Goal: Transaction & Acquisition: Book appointment/travel/reservation

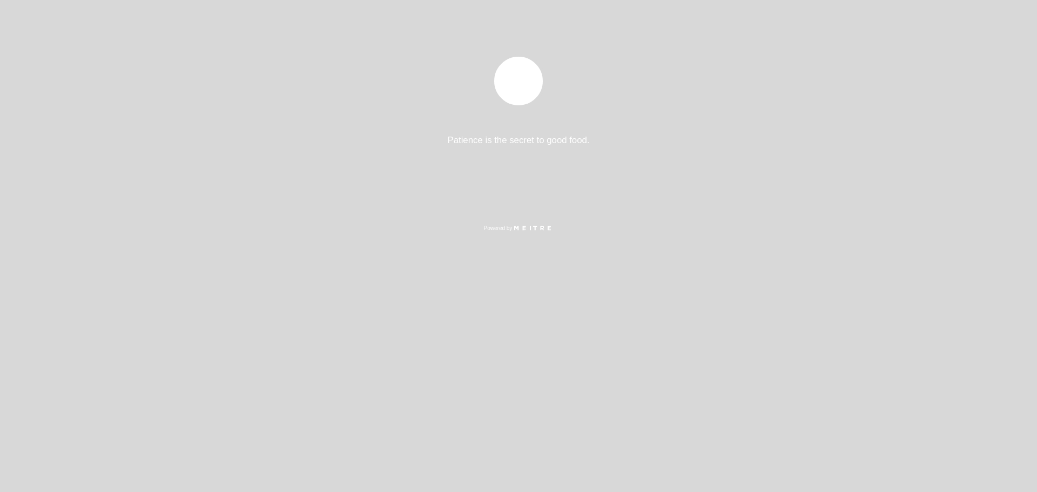
select select "es"
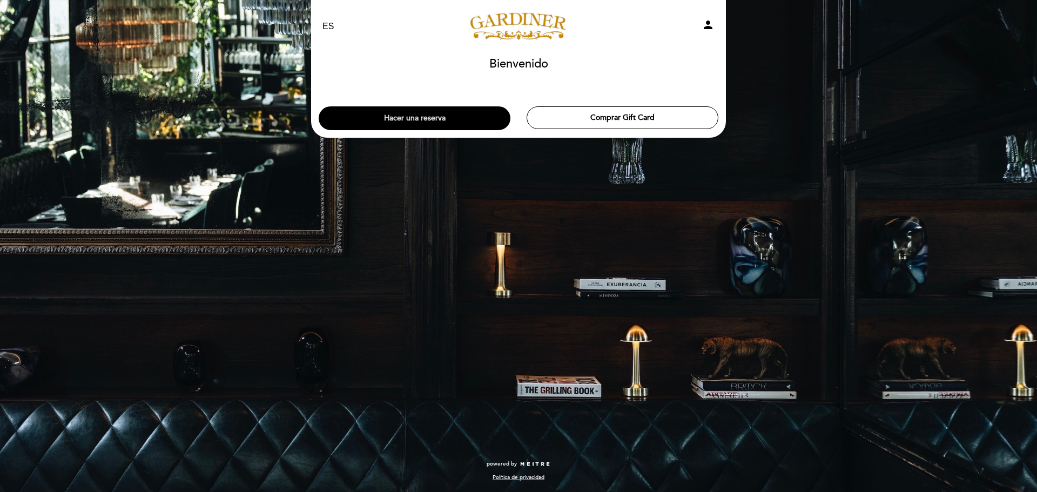
click at [454, 108] on button "Hacer una reserva" at bounding box center [415, 118] width 192 height 24
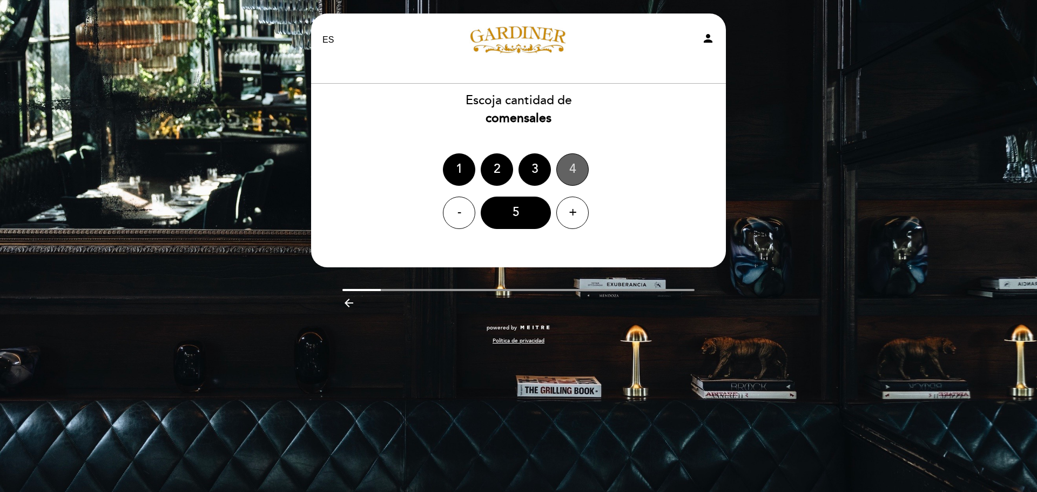
click at [572, 170] on div "4" at bounding box center [573, 169] width 32 height 32
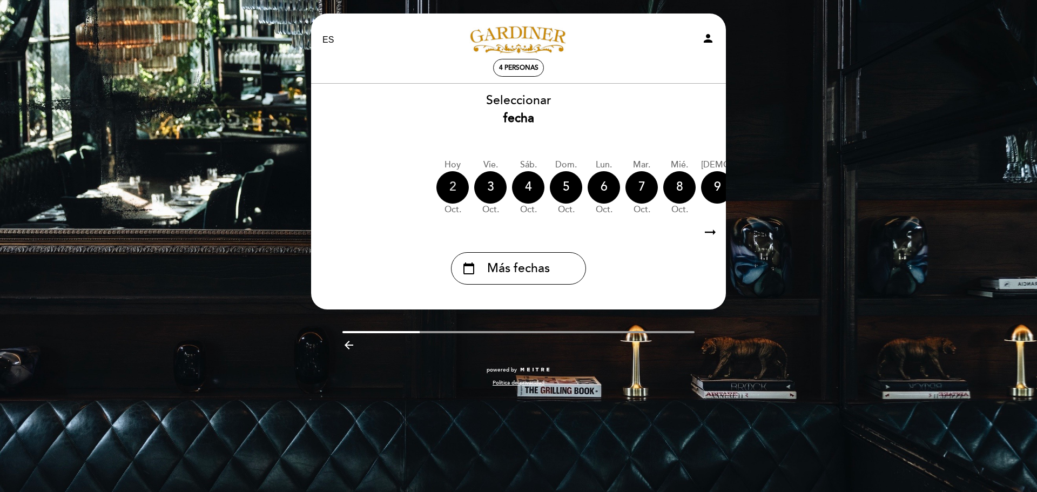
click at [458, 191] on div "2" at bounding box center [453, 187] width 32 height 32
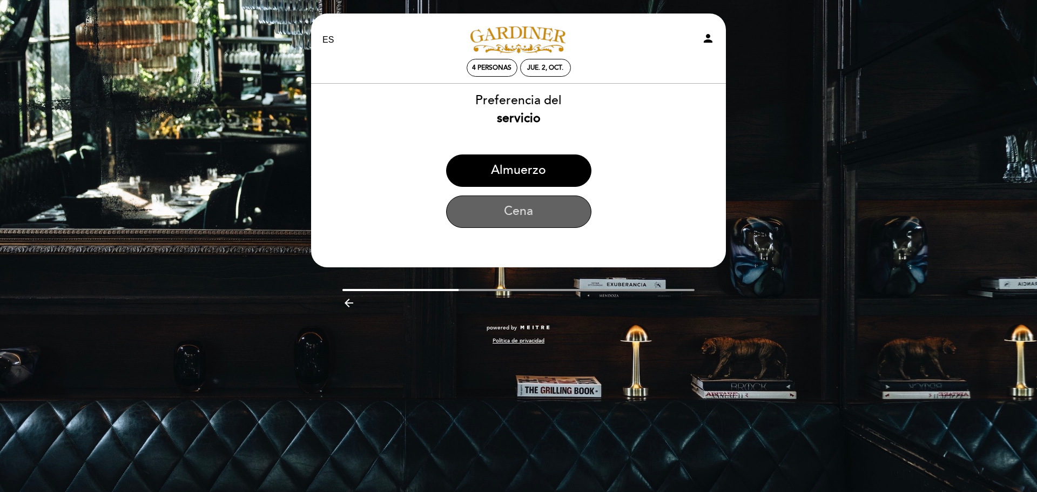
click at [531, 203] on button "Cena" at bounding box center [518, 212] width 145 height 32
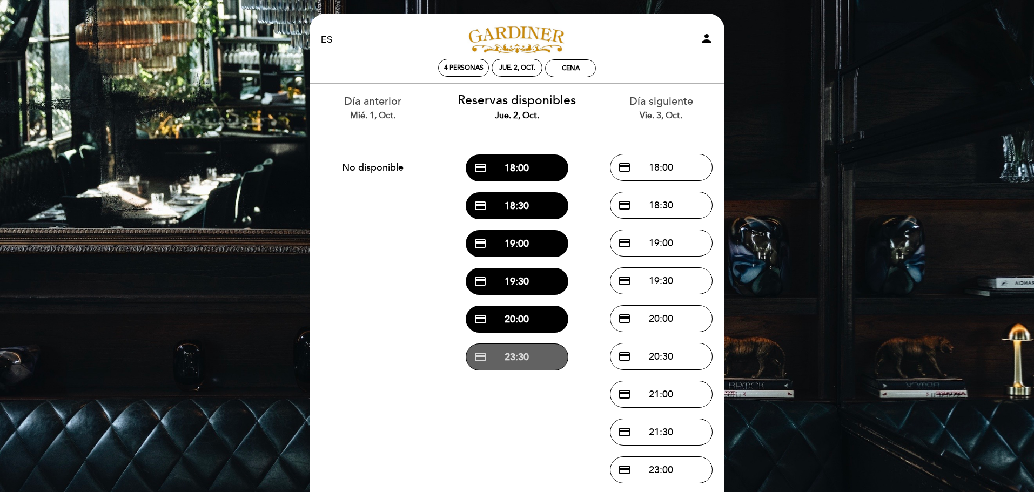
click at [523, 360] on button "credit_card 23:30" at bounding box center [517, 357] width 103 height 27
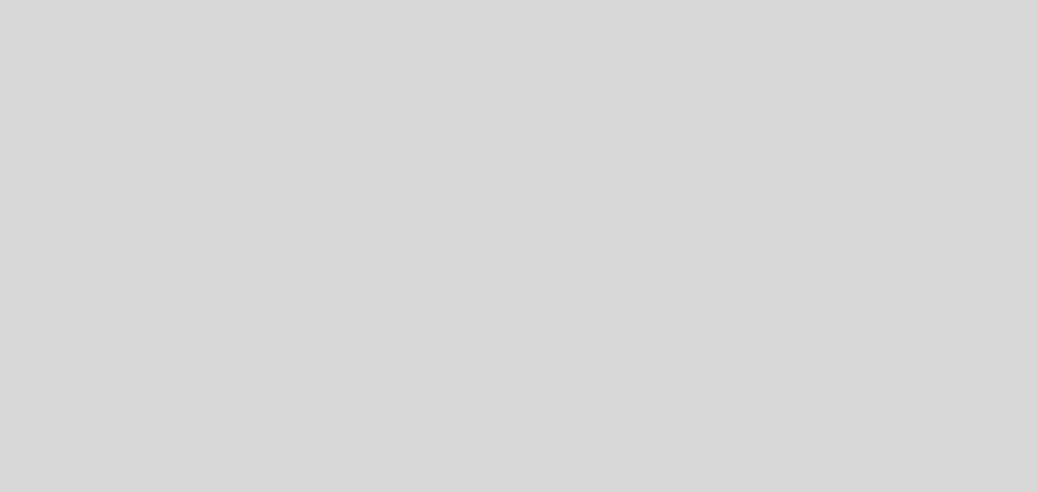
select select "es"
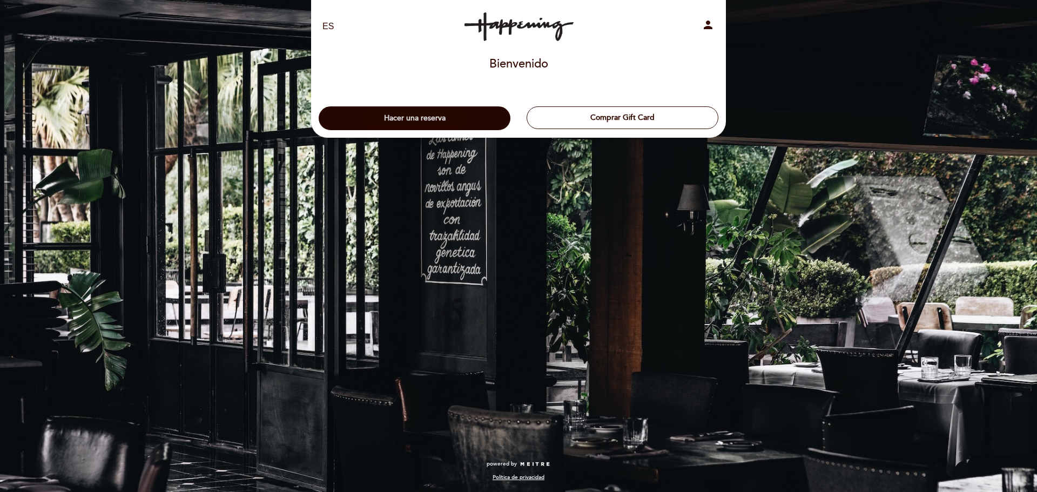
click at [459, 117] on button "Hacer una reserva" at bounding box center [415, 118] width 192 height 24
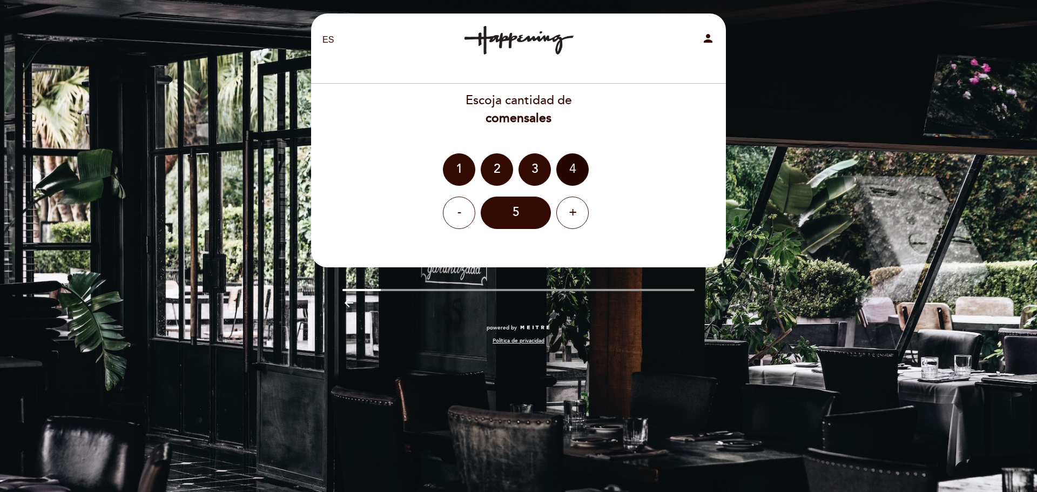
click at [575, 166] on div "4" at bounding box center [573, 169] width 32 height 32
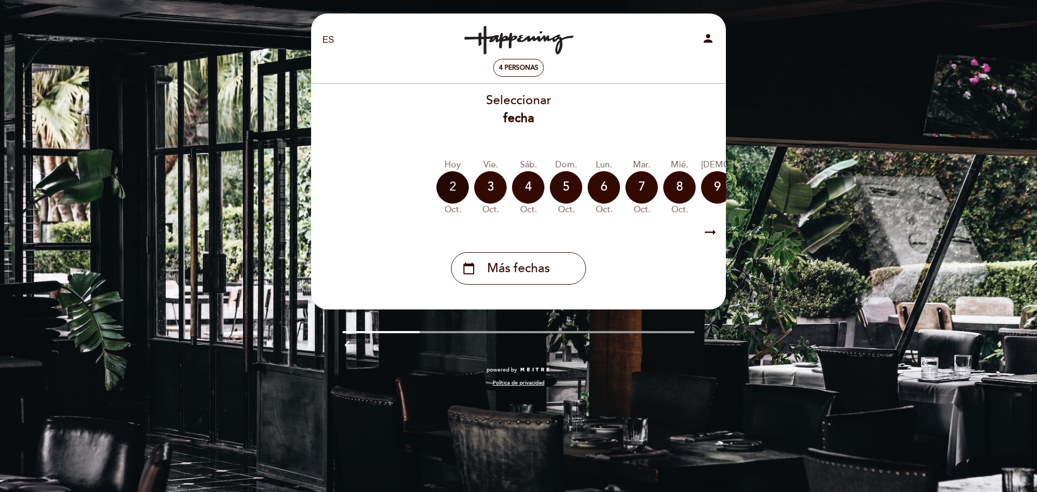
click at [452, 185] on div "2" at bounding box center [453, 187] width 32 height 32
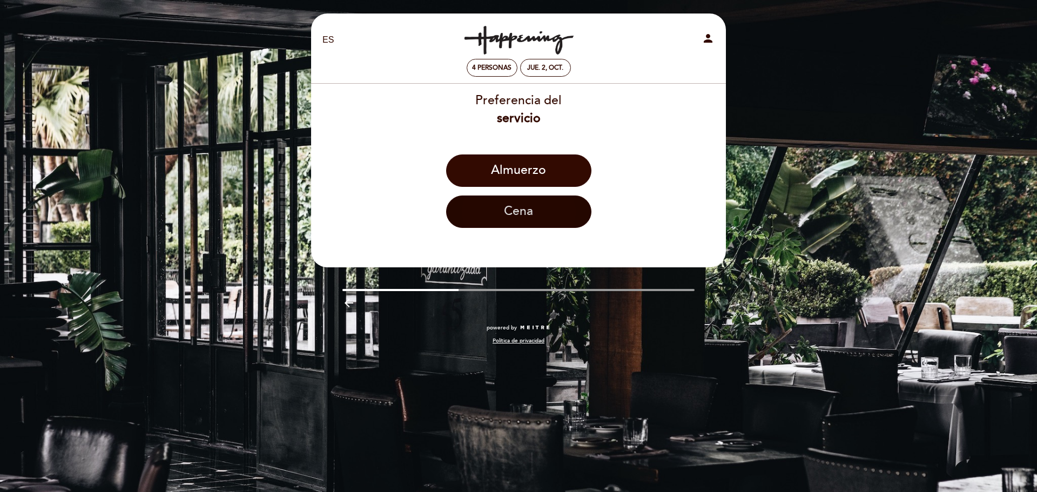
click at [534, 216] on button "Cena" at bounding box center [518, 212] width 145 height 32
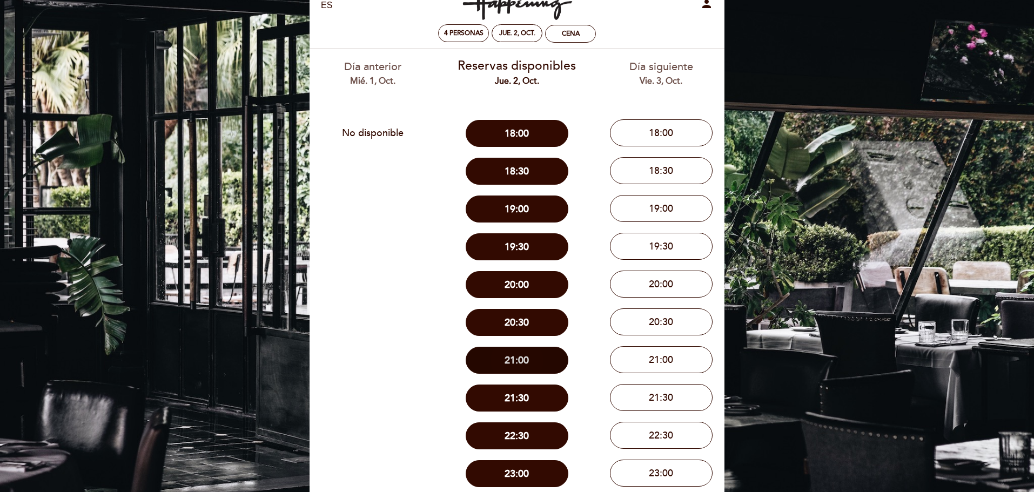
scroll to position [54, 0]
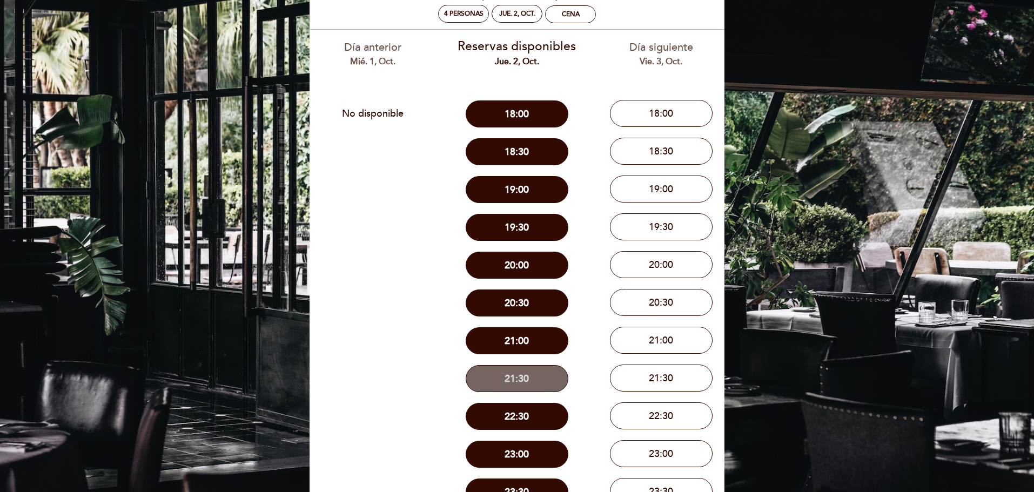
click at [532, 383] on button "21:30" at bounding box center [517, 378] width 103 height 27
